Goal: Find specific page/section: Find specific page/section

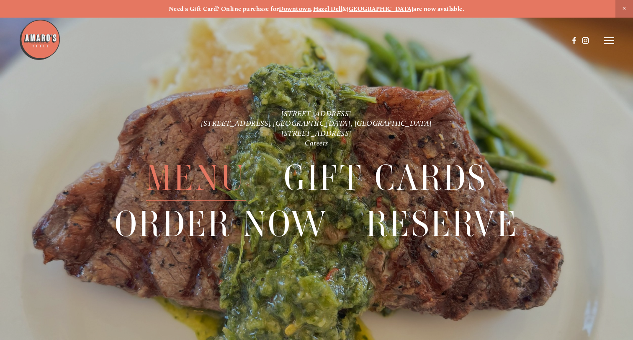
click at [190, 170] on span "Menu" at bounding box center [196, 178] width 100 height 46
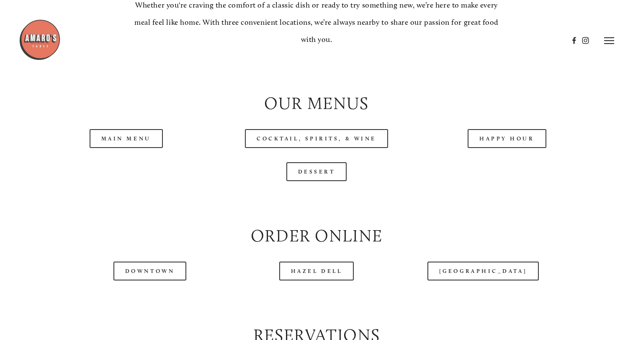
scroll to position [797, 0]
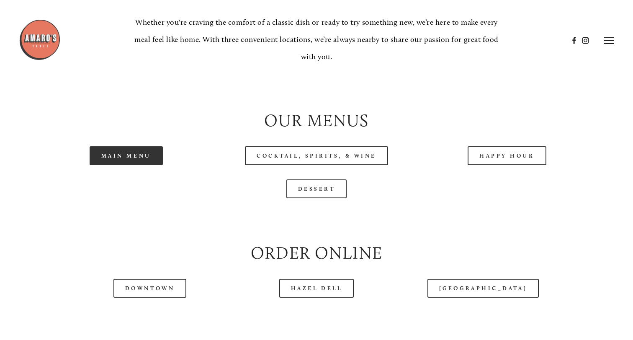
click at [147, 161] on link "Main Menu" at bounding box center [126, 155] width 73 height 19
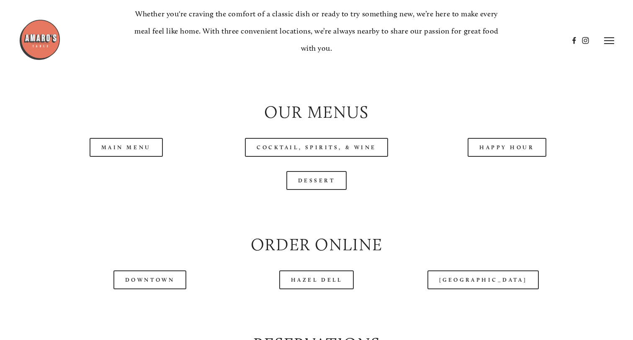
scroll to position [805, 0]
click at [137, 145] on link "Main Menu" at bounding box center [126, 147] width 73 height 19
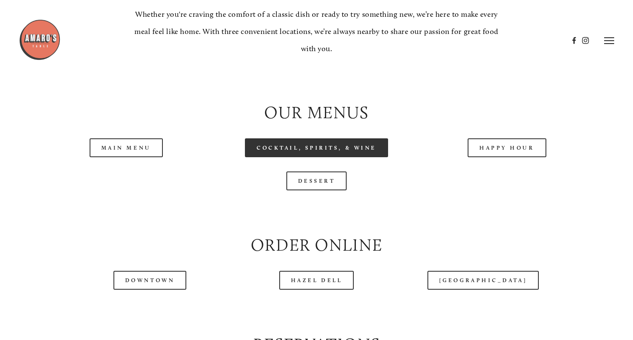
click at [333, 147] on link "Cocktail, Spirits, & Wine" at bounding box center [316, 147] width 143 height 19
